Goal: Information Seeking & Learning: Learn about a topic

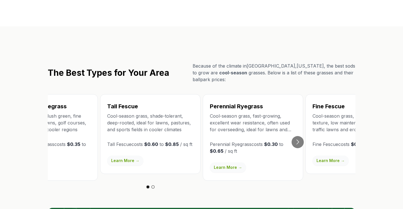
scroll to position [968, 0]
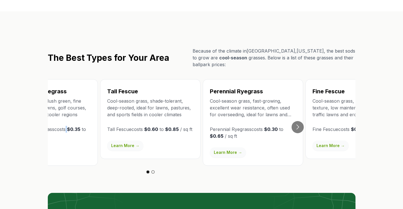
click at [61, 92] on div "[US_STATE] Bluegrass Cool-season grass, lush green, fine texture, good for lawn…" at bounding box center [47, 122] width 100 height 87
drag, startPoint x: 66, startPoint y: 93, endPoint x: 85, endPoint y: 84, distance: 20.8
click at [67, 93] on div "[US_STATE] Bluegrass Cool-season grass, lush green, fine texture, good for lawn…" at bounding box center [47, 122] width 100 height 87
drag, startPoint x: 58, startPoint y: 65, endPoint x: 62, endPoint y: 62, distance: 4.9
click at [58, 87] on h3 "[US_STATE] Bluegrass" at bounding box center [48, 91] width 86 height 8
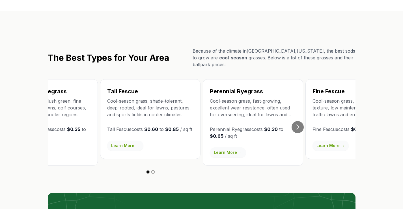
click at [297, 121] on button "Go to next slide" at bounding box center [298, 127] width 12 height 12
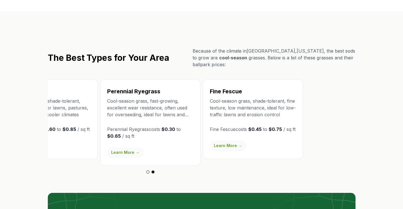
click at [31, 116] on section "The Best Types for Your Area Because of the climate in [GEOGRAPHIC_DATA] , [US_…" at bounding box center [201, 165] width 403 height 308
click at [137, 147] on link "Learn More →" at bounding box center [125, 152] width 36 height 10
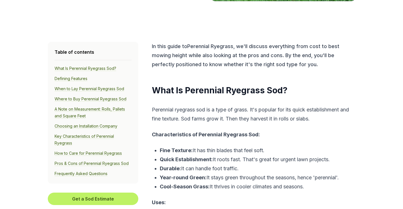
scroll to position [227, 0]
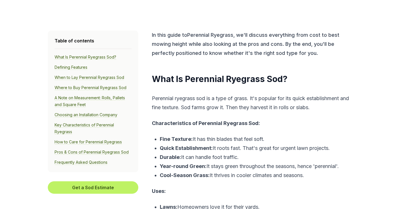
click at [94, 78] on link "When to Lay Perennial Ryegrass Sod" at bounding box center [90, 77] width 70 height 5
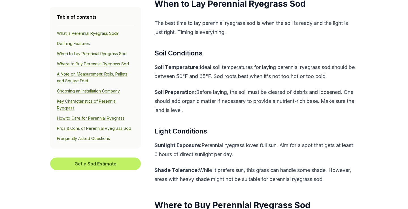
scroll to position [1103, 0]
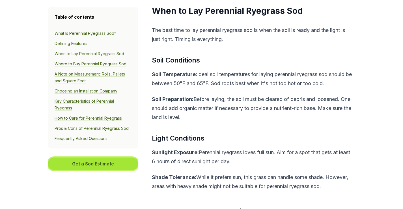
click at [102, 164] on button "Get a Sod Estimate" at bounding box center [93, 164] width 91 height 12
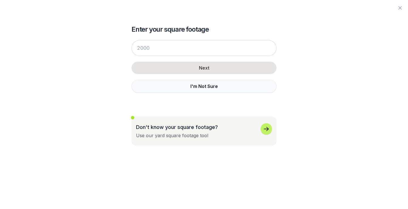
click at [207, 86] on button "I'm Not Sure" at bounding box center [203, 86] width 145 height 13
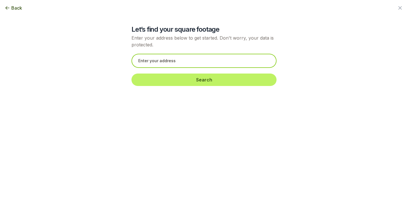
click at [177, 59] on input "text" at bounding box center [203, 61] width 145 height 14
click at [178, 60] on input "text" at bounding box center [203, 61] width 145 height 14
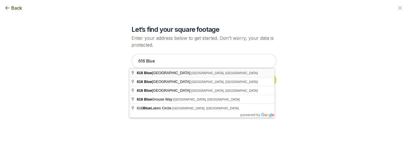
type input "[STREET_ADDRESS]"
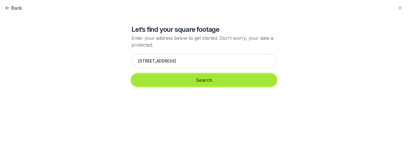
click at [204, 79] on button "Search" at bounding box center [203, 80] width 145 height 12
